Goal: Transaction & Acquisition: Purchase product/service

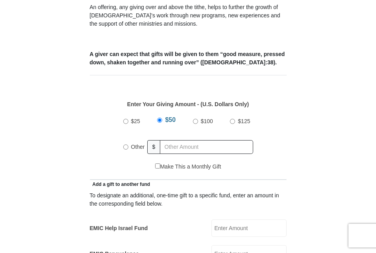
scroll to position [285, 0]
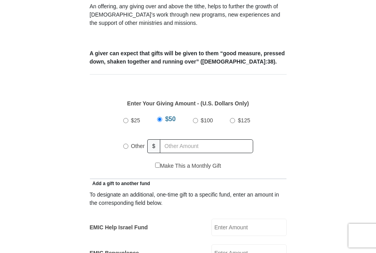
click at [123, 118] on input "$25" at bounding box center [125, 120] width 5 height 5
radio input "true"
click at [124, 143] on input "Other" at bounding box center [125, 145] width 5 height 5
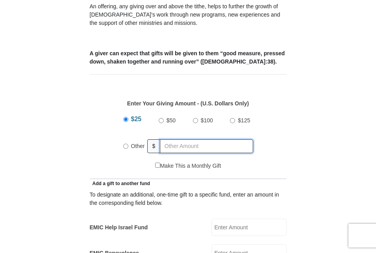
radio input "true"
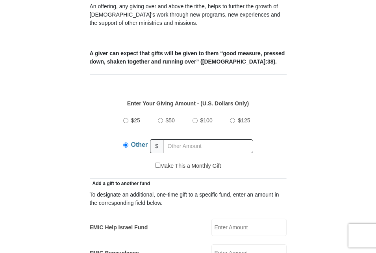
click at [125, 118] on input "$25" at bounding box center [125, 120] width 5 height 5
radio input "true"
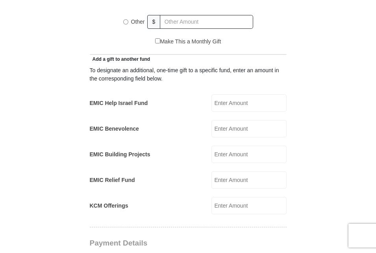
scroll to position [411, 0]
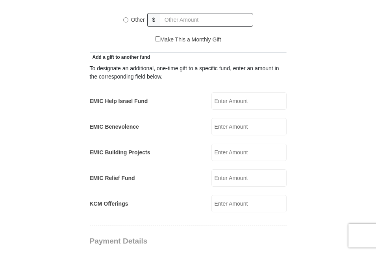
click at [231, 195] on input "KCM Offerings" at bounding box center [249, 203] width 75 height 17
type input "84.00"
click at [315, 201] on form "Eagle Mountain International Church Online Giving Because of gifts like yours, …" at bounding box center [189, 198] width 296 height 1156
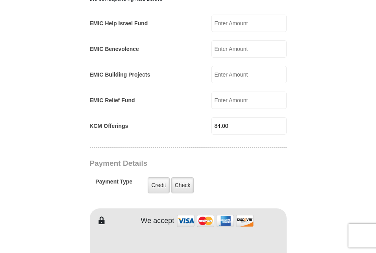
scroll to position [490, 0]
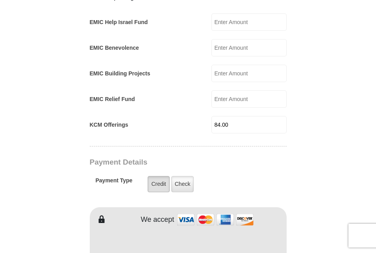
click at [164, 176] on label "Credit" at bounding box center [159, 184] width 22 height 16
click at [0, 0] on input "Credit" at bounding box center [0, 0] width 0 height 0
click at [188, 211] on img at bounding box center [215, 219] width 79 height 17
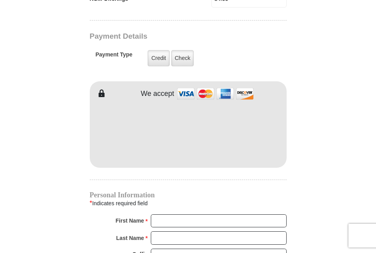
scroll to position [616, 0]
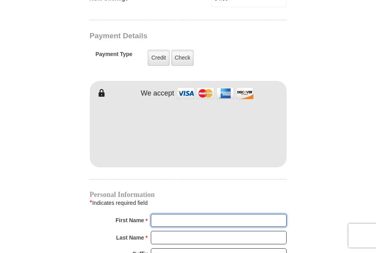
click at [169, 214] on input "First Name *" at bounding box center [219, 220] width 136 height 13
type input "Brenda"
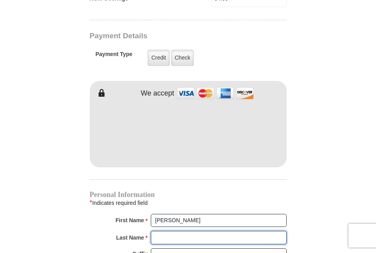
click at [169, 231] on input "Last Name *" at bounding box center [219, 237] width 136 height 13
type input "Thompson"
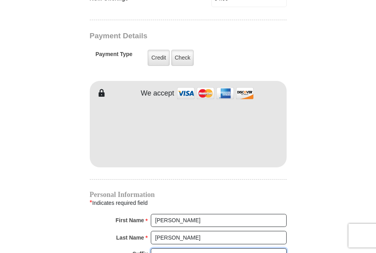
click at [203, 248] on select "Jr Sr I II III IV V VI" at bounding box center [219, 254] width 136 height 12
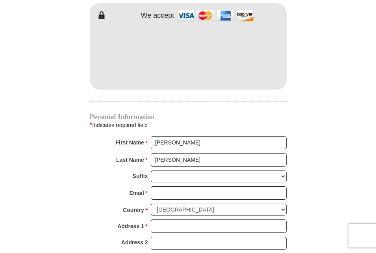
scroll to position [695, 0]
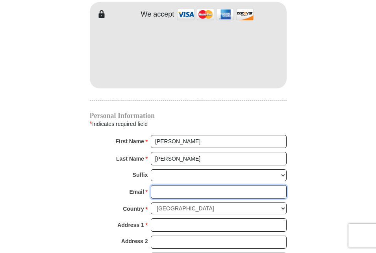
click at [191, 185] on input "Email *" at bounding box center [219, 191] width 136 height 13
type input "mgroves.011@gmail.com"
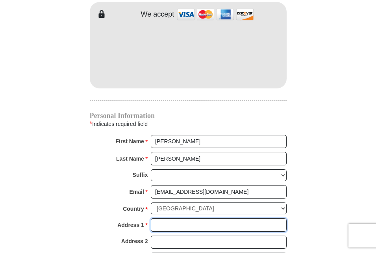
click at [182, 218] on input "Address 1 *" at bounding box center [219, 224] width 136 height 13
type input "P.O. Box 1093"
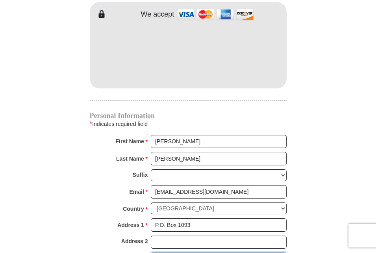
type input "Streamwood"
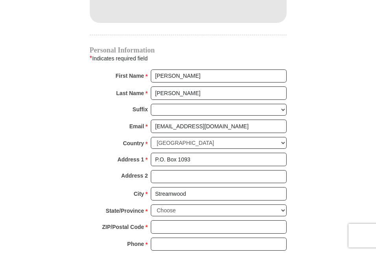
scroll to position [774, 0]
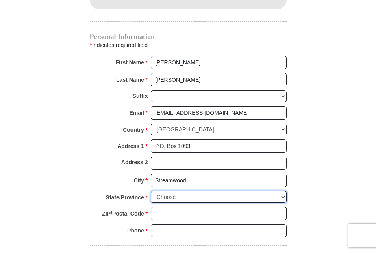
click at [179, 191] on select "Choose Alabama Alaska American Samoa Arizona Arkansas Armed Forces Americas Arm…" at bounding box center [219, 197] width 136 height 12
select select "IL"
click at [151, 191] on select "Choose Alabama Alaska American Samoa Arizona Arkansas Armed Forces Americas Arm…" at bounding box center [219, 197] width 136 height 12
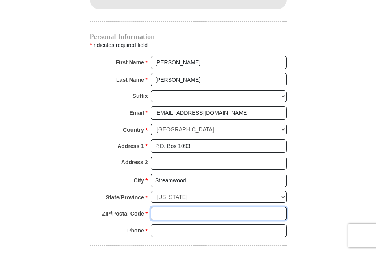
click at [177, 206] on input "ZIP/Postal Code *" at bounding box center [219, 212] width 136 height 13
type input "60107"
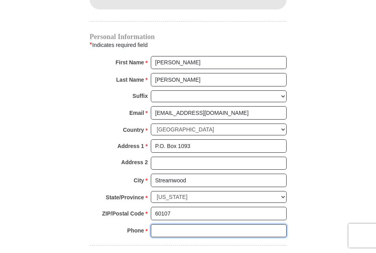
click at [201, 224] on input "Phone * *" at bounding box center [219, 230] width 136 height 13
type input "224-622-5706"
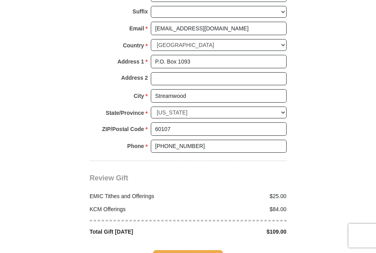
scroll to position [868, 0]
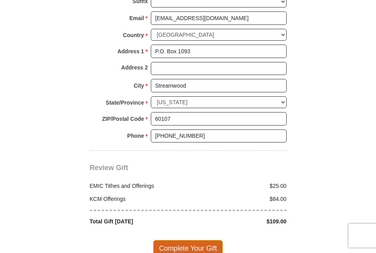
click at [210, 240] on span "Complete Your Gift" at bounding box center [188, 248] width 70 height 17
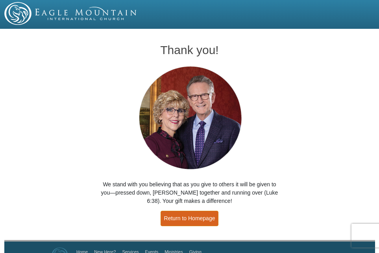
click at [193, 215] on link "Return to Homepage" at bounding box center [190, 217] width 58 height 15
